Goal: Transaction & Acquisition: Purchase product/service

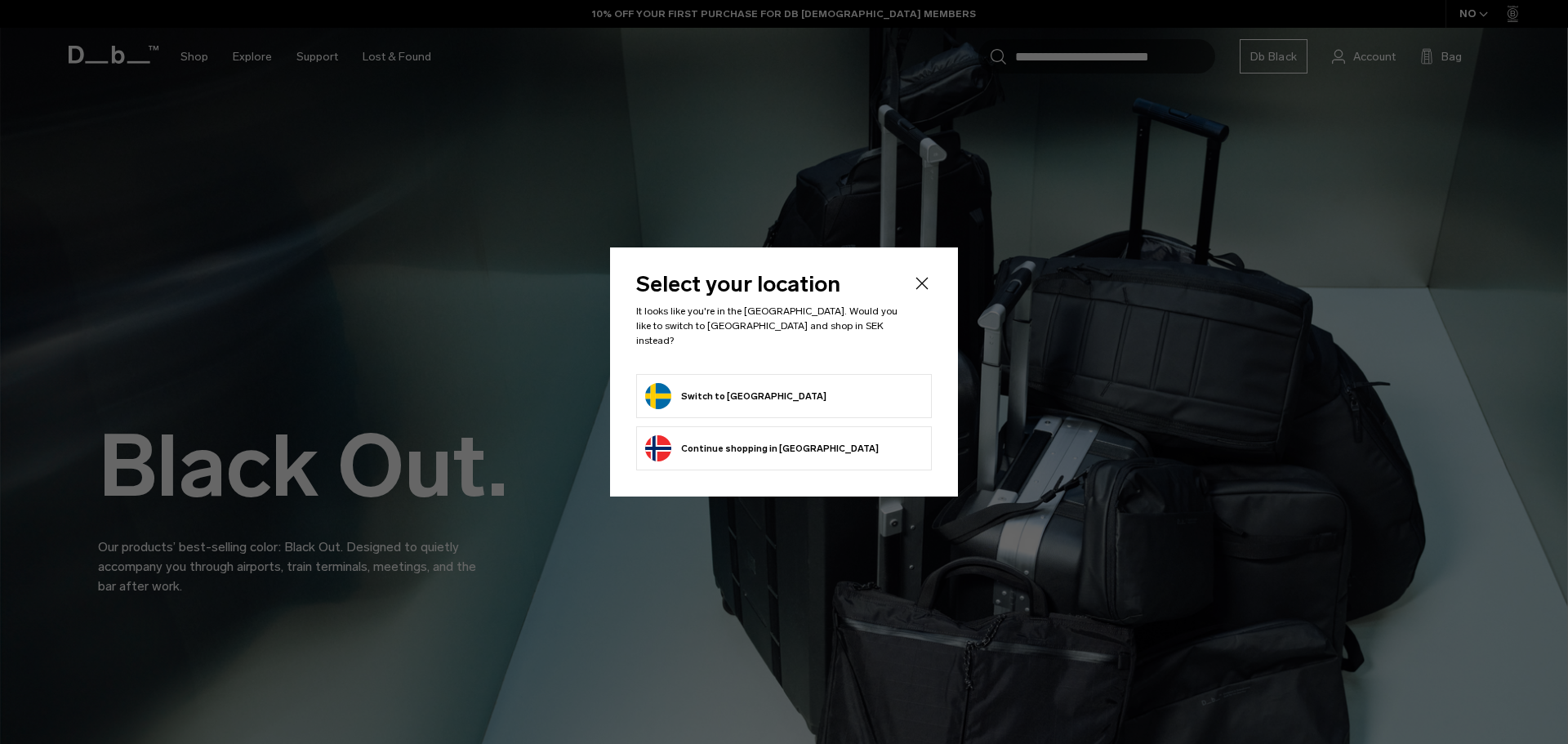
click at [814, 374] on li "Switch to [GEOGRAPHIC_DATA]" at bounding box center [784, 395] width 295 height 44
click at [815, 383] on form "Switch to Sweden" at bounding box center [784, 396] width 278 height 26
click at [720, 383] on button "Switch to Sweden" at bounding box center [735, 396] width 182 height 26
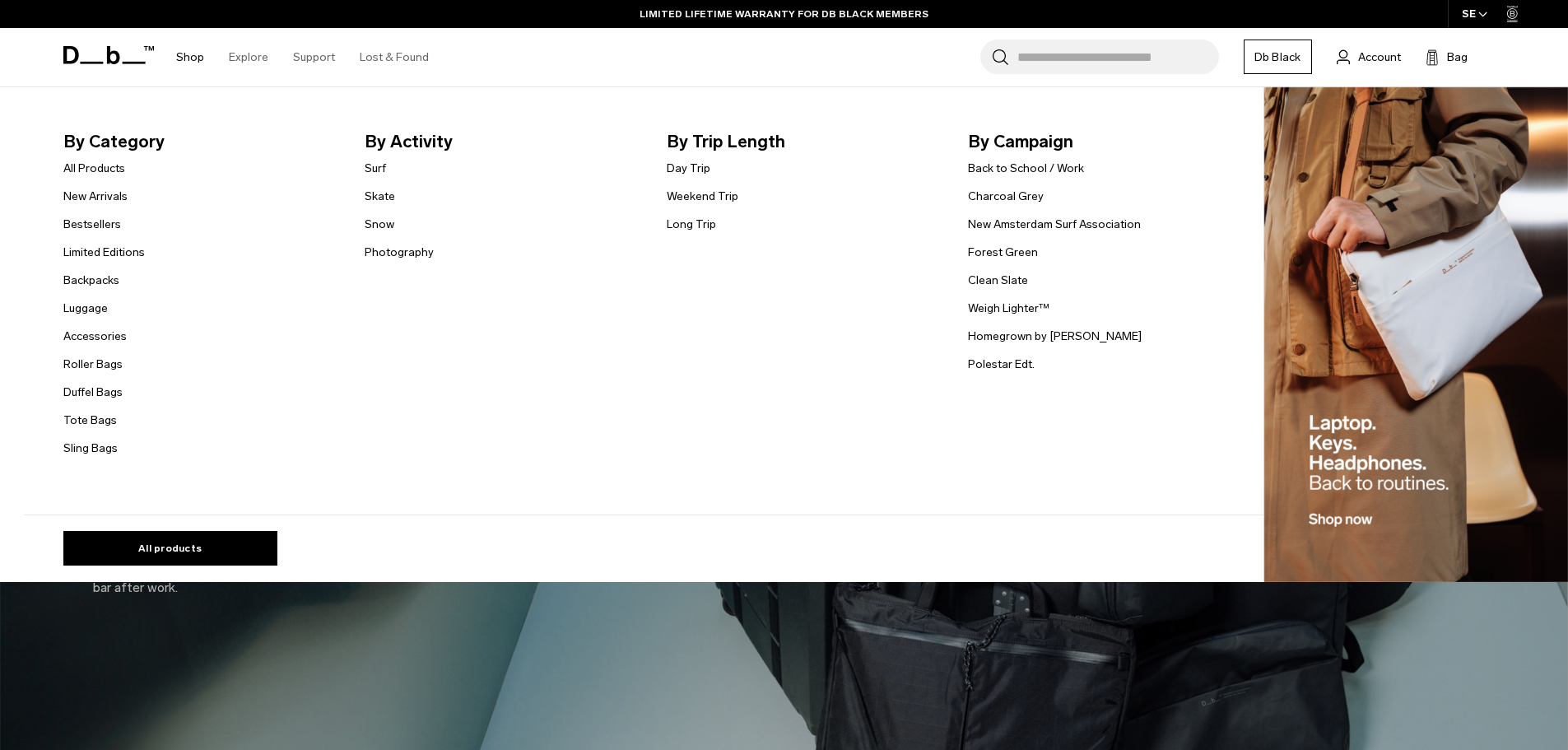
drag, startPoint x: 93, startPoint y: 414, endPoint x: 20, endPoint y: 413, distance: 73.0
click at [20, 413] on div "By Category All Products New Arrivals Bestsellers Limited Editions Backpacks Lu…" at bounding box center [784, 334] width 1568 height 495
click at [117, 336] on link "Accessories" at bounding box center [94, 336] width 63 height 17
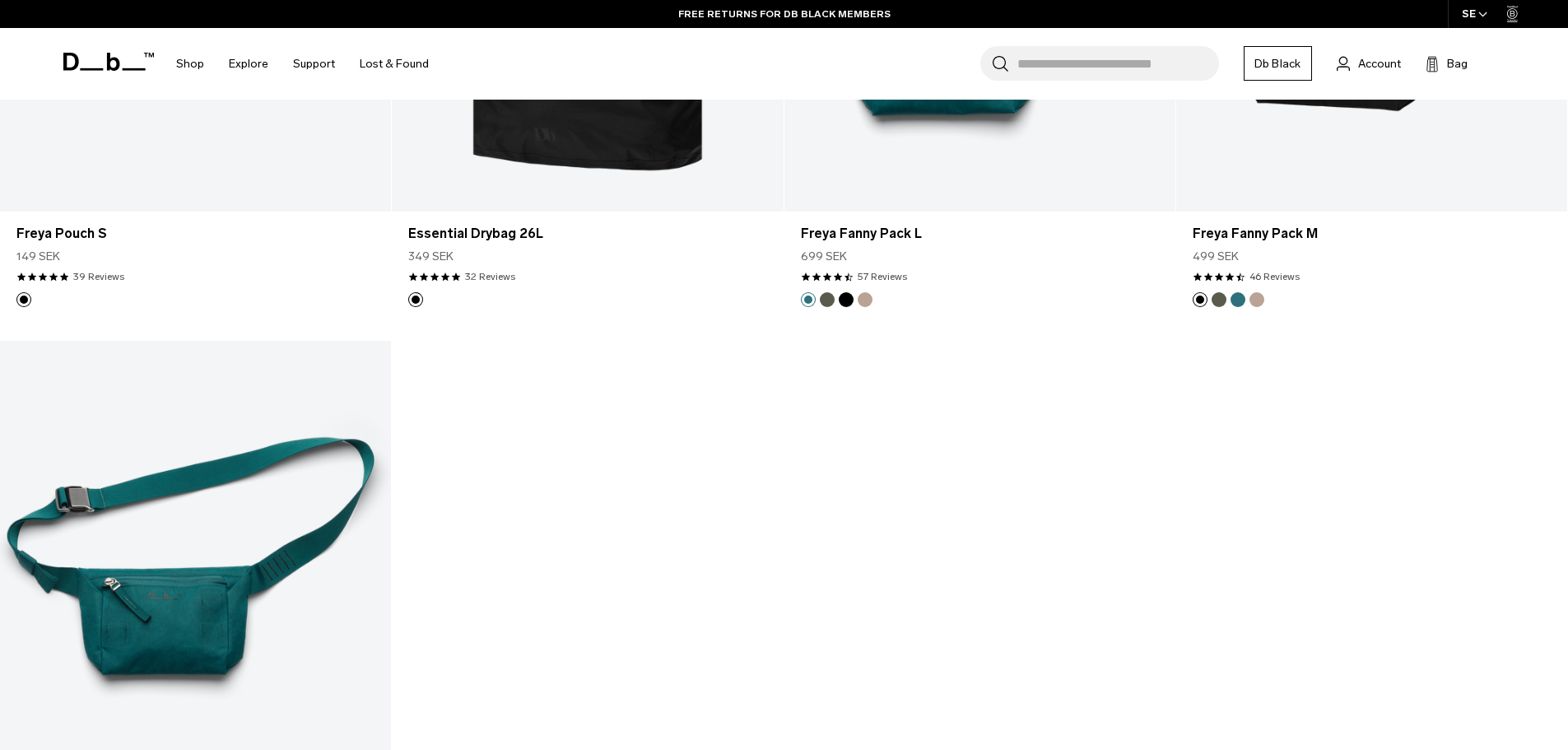
scroll to position [5820, 0]
